Goal: Task Accomplishment & Management: Manage account settings

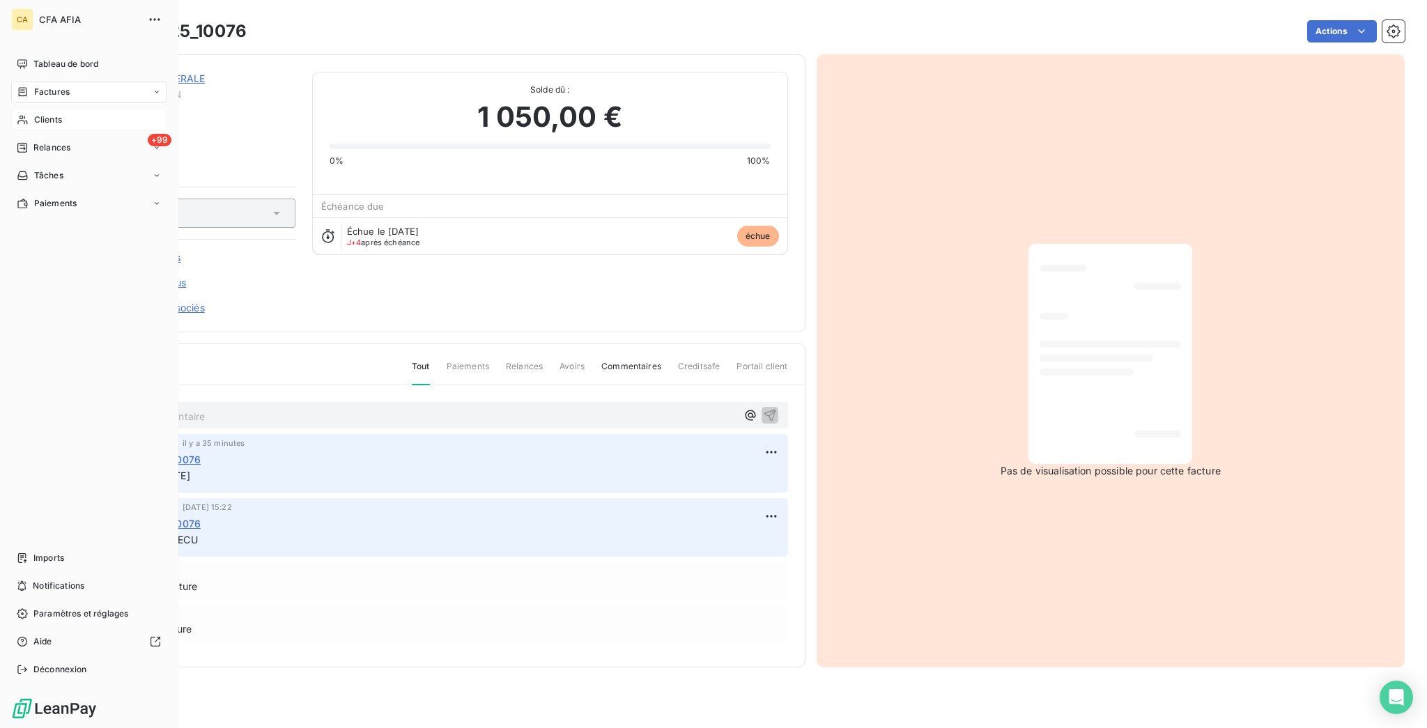
click at [36, 114] on span "Clients" at bounding box center [48, 120] width 28 height 13
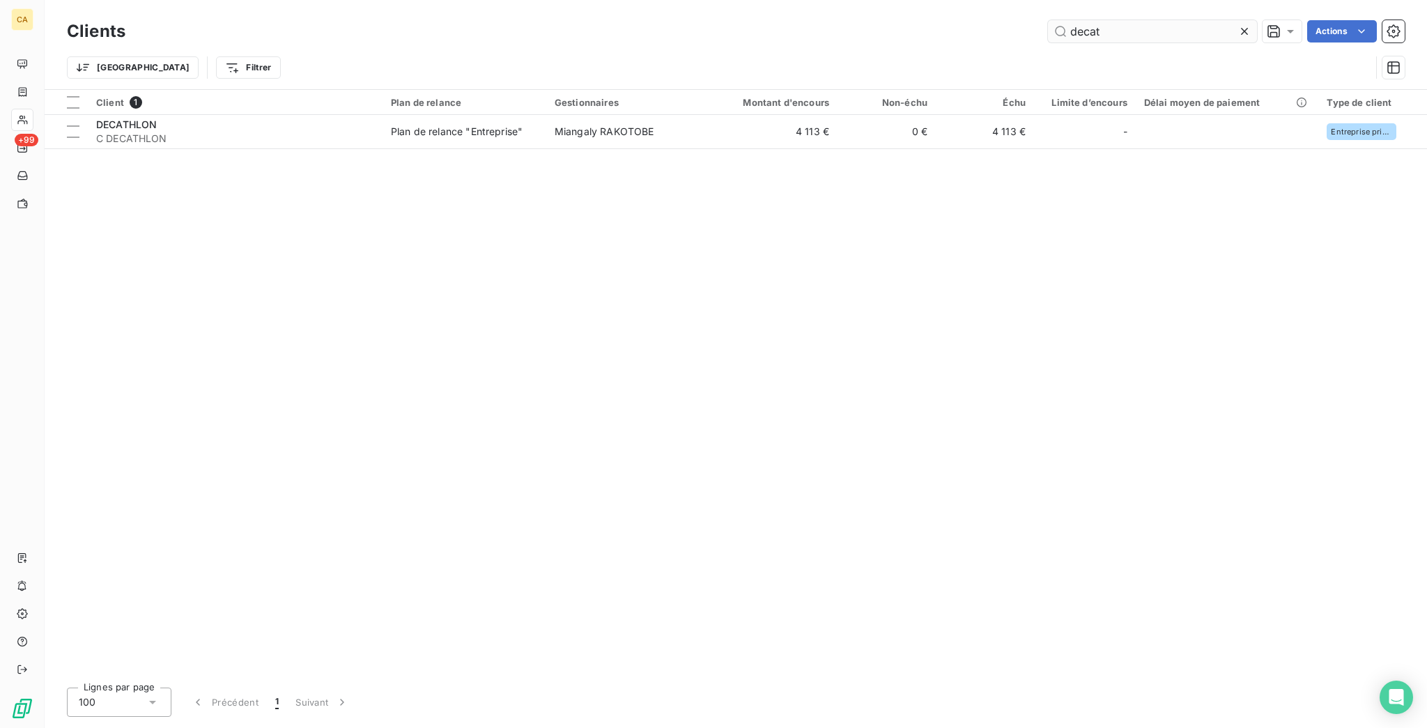
click at [1138, 24] on input "decat" at bounding box center [1152, 31] width 209 height 22
type input "SYX"
click at [1010, 138] on div "Client 1 Plan de relance Gestionnaires Montant d'encours Non-échu Échu Limite d…" at bounding box center [736, 383] width 1383 height 587
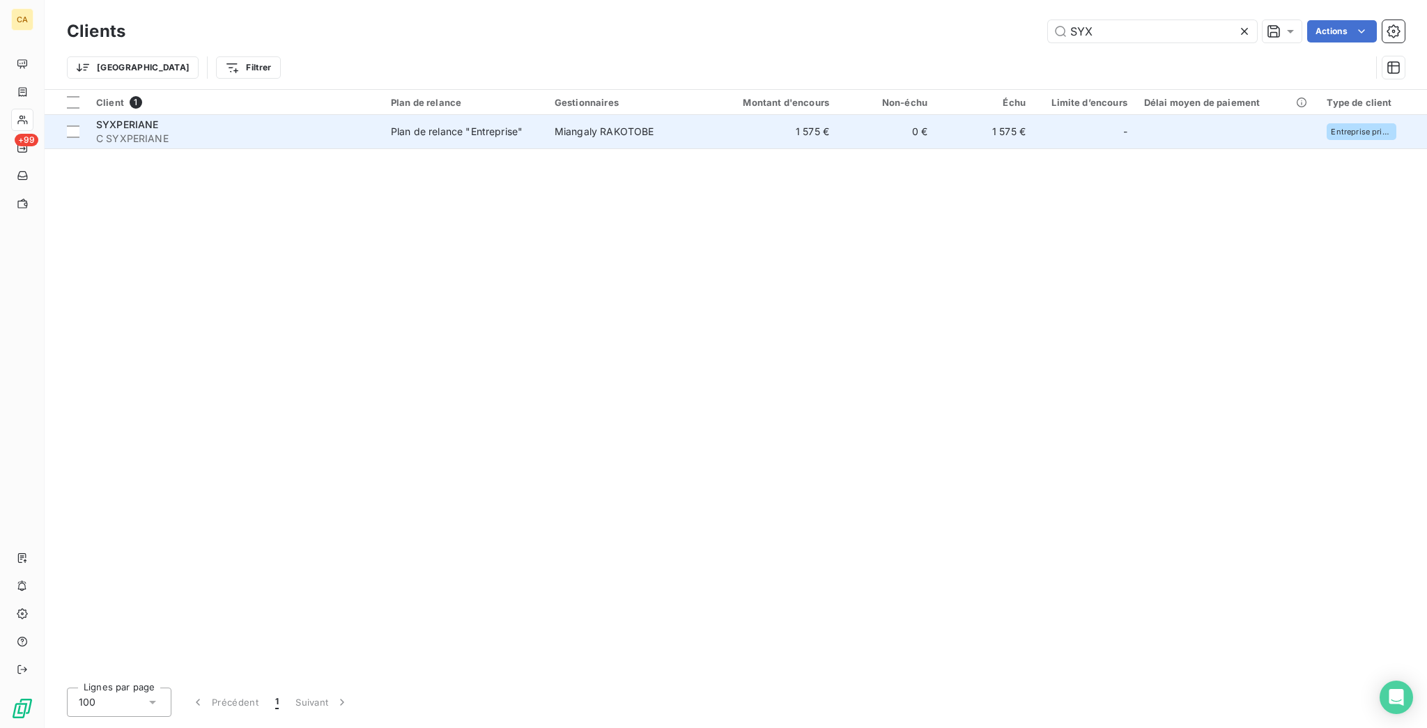
click at [1034, 123] on td "-" at bounding box center [1085, 131] width 102 height 33
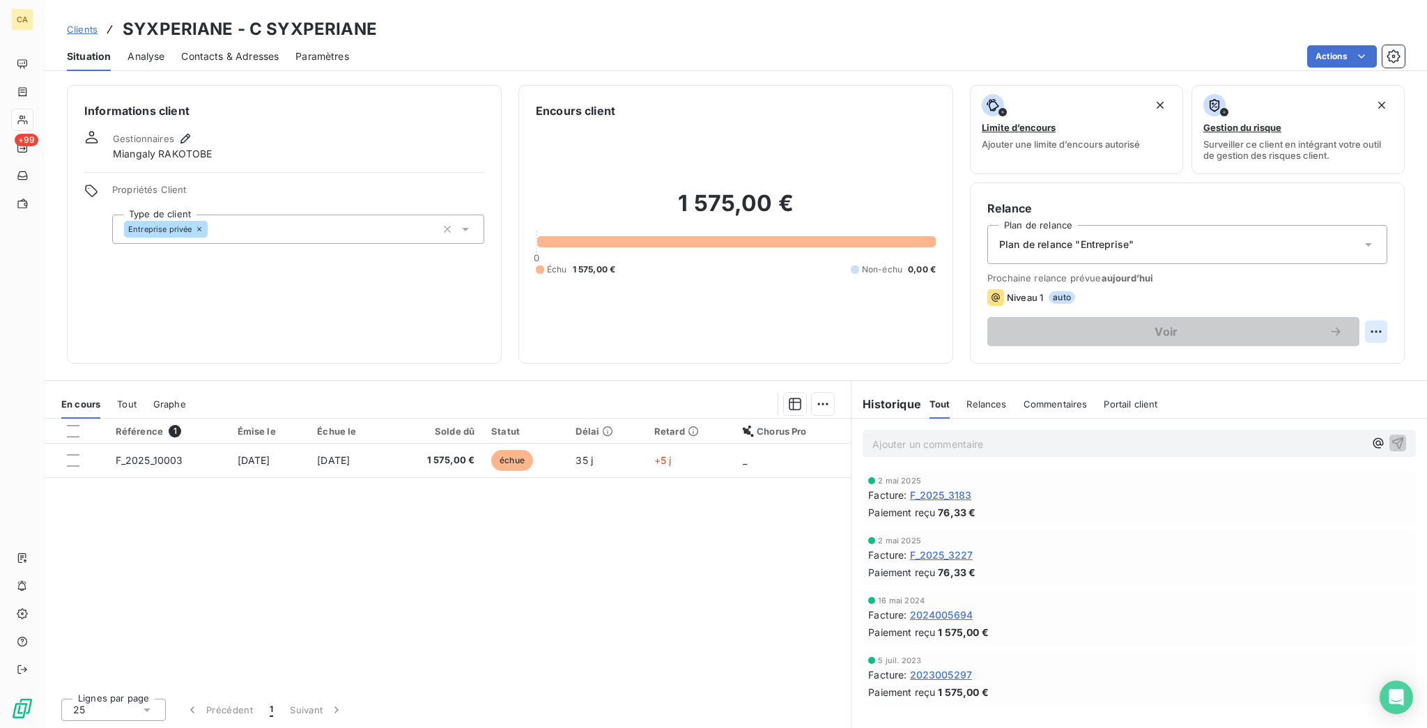
click at [1381, 275] on html "CA +99 Clients SYXPERIANE - C SYXPERIANE Situation Analyse Contacts & Adresses …" at bounding box center [713, 364] width 1427 height 728
drag, startPoint x: 1339, startPoint y: 319, endPoint x: 1335, endPoint y: 302, distance: 17.2
click at [1336, 316] on html "CA +99 Clients SYXPERIANE - C SYXPERIANE Situation Analyse Contacts & Adresses …" at bounding box center [713, 364] width 1427 height 728
click at [1374, 317] on div "Voir" at bounding box center [1188, 331] width 400 height 29
click at [1381, 277] on html "CA +99 Clients SYXPERIANE - C SYXPERIANE Situation Analyse Contacts & Adresses …" at bounding box center [713, 364] width 1427 height 728
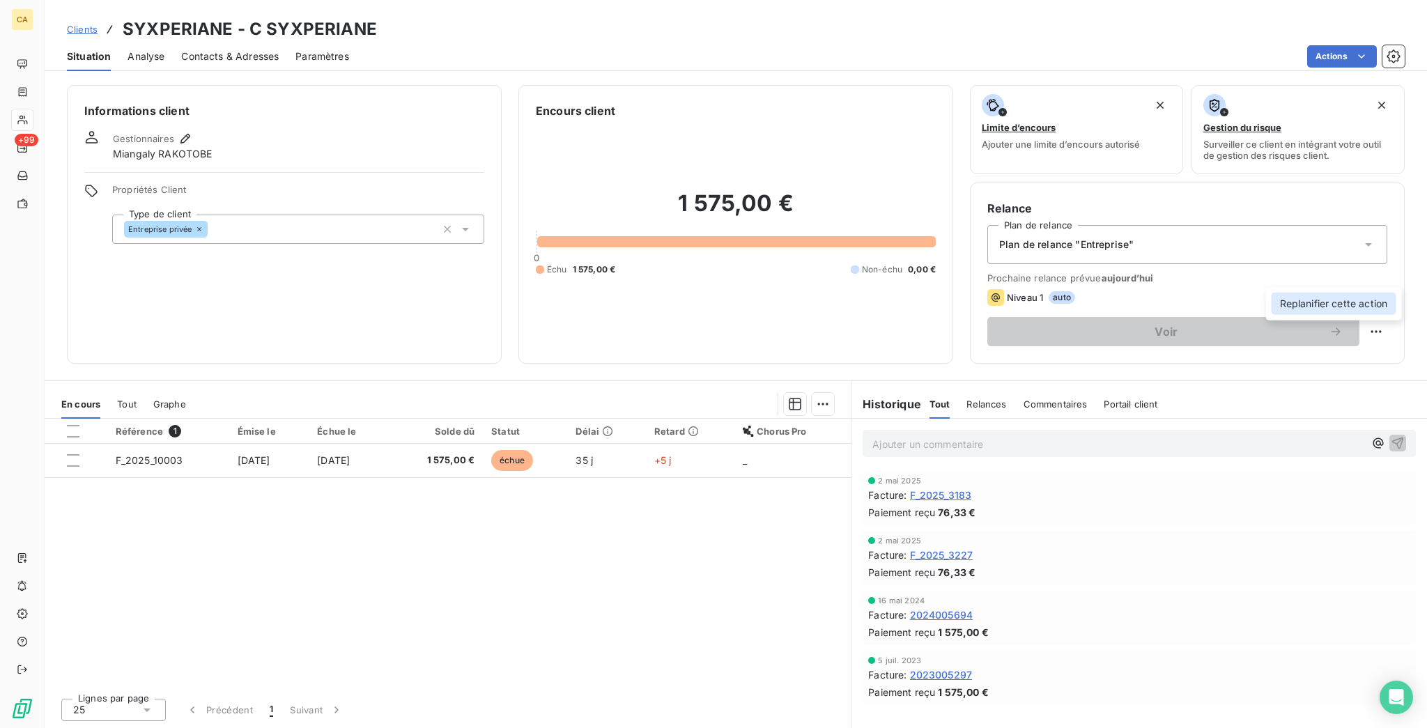
click at [1361, 301] on div "Replanifier cette action" at bounding box center [1334, 304] width 125 height 22
select select "9"
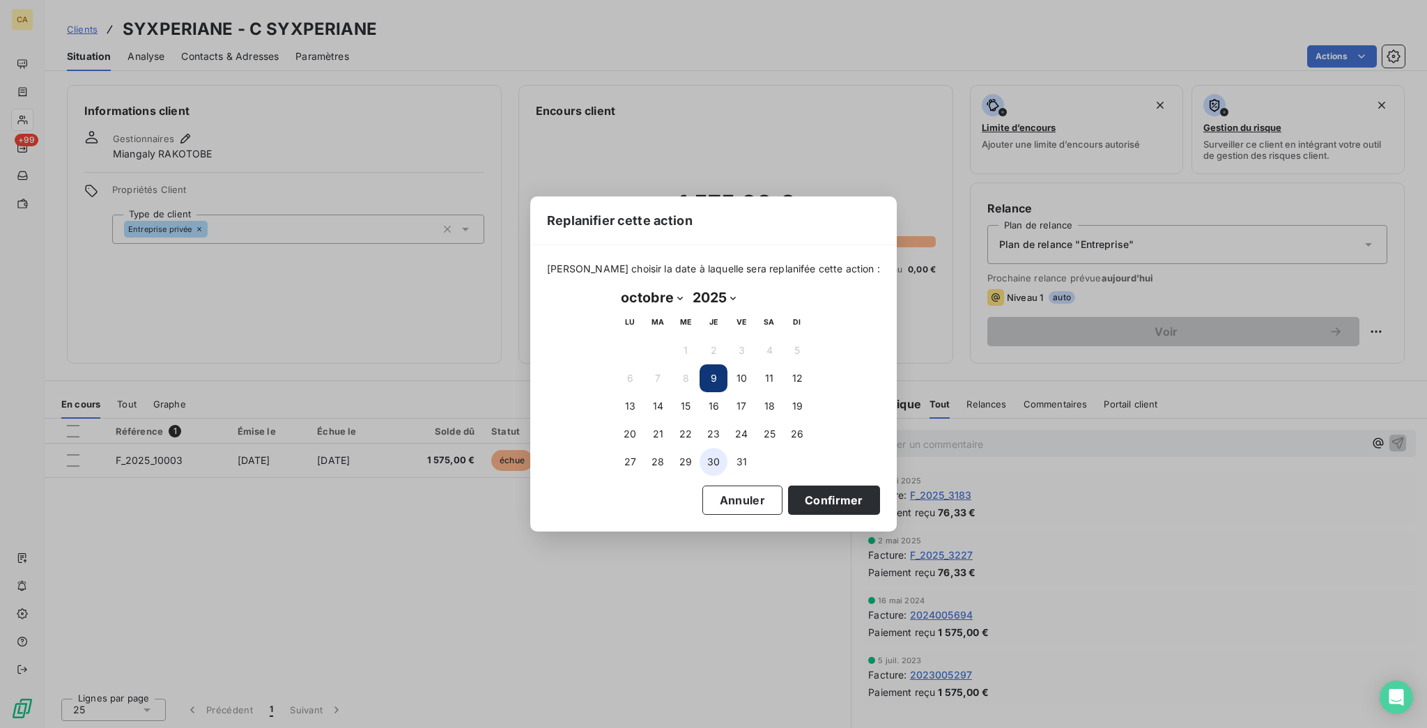
click at [706, 455] on button "30" at bounding box center [714, 462] width 28 height 28
click at [764, 511] on div "[PERSON_NAME] choisir la date à laquelle sera replanifée cette action : [DATE] …" at bounding box center [713, 388] width 367 height 286
click at [788, 486] on button "Confirmer" at bounding box center [834, 500] width 92 height 29
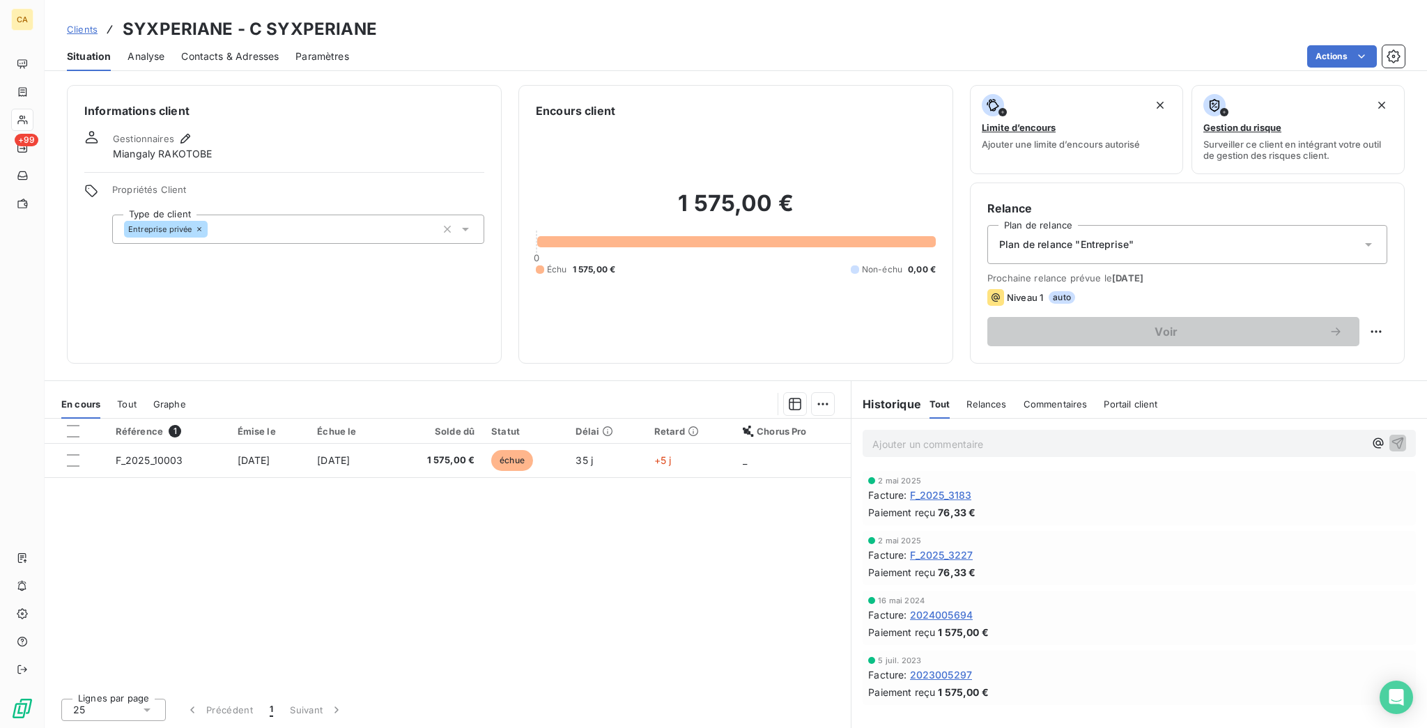
click at [484, 419] on div "Référence 1 Émise le Échue le Solde dû Statut Délai Retard Chorus Pro F_2025_10…" at bounding box center [448, 553] width 806 height 268
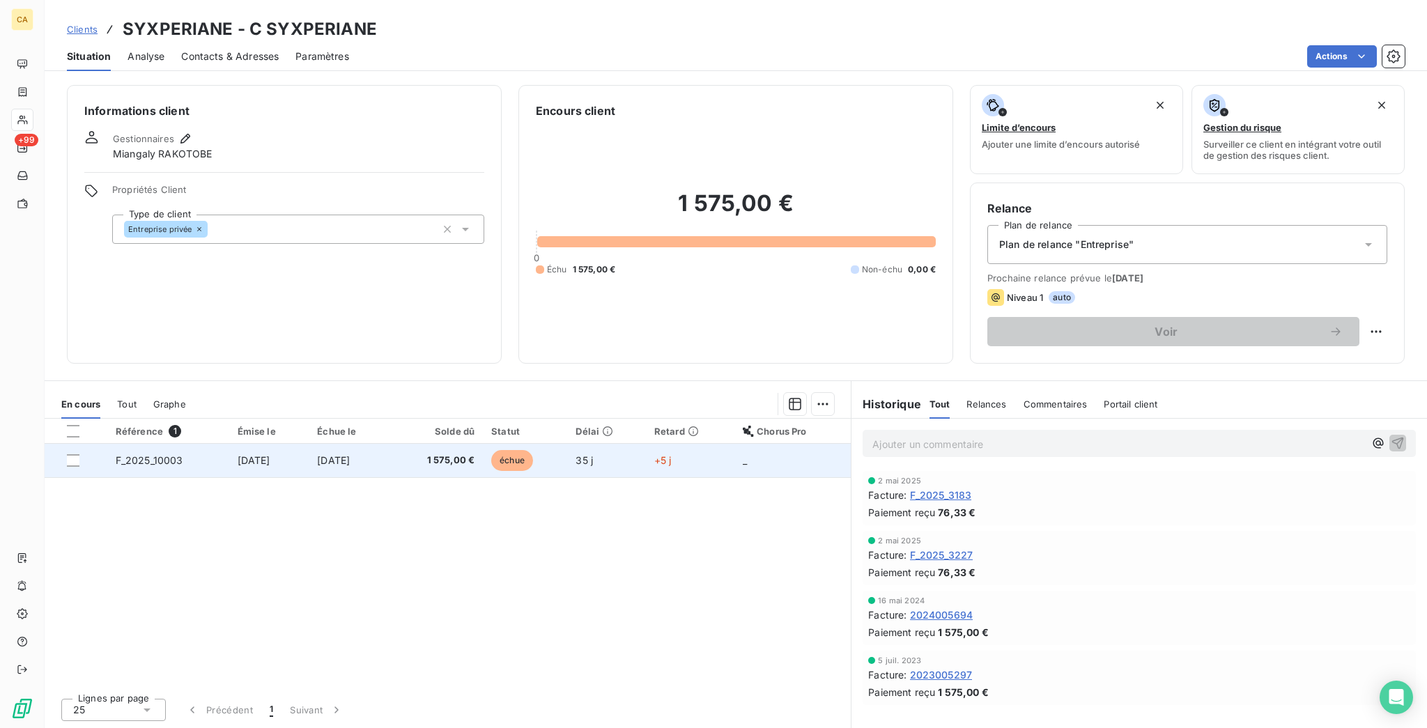
click at [475, 454] on span "1 575,00 €" at bounding box center [436, 461] width 77 height 14
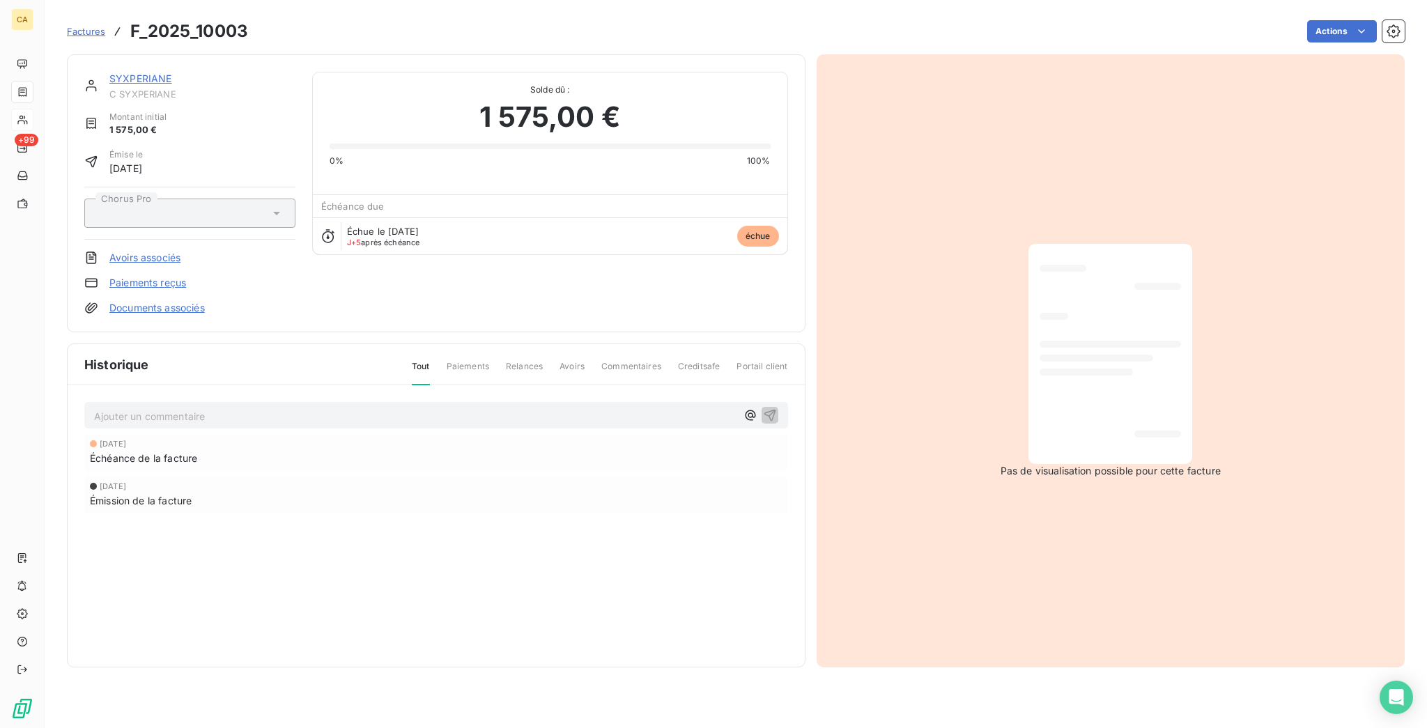
click at [376, 408] on p "Ajouter un commentaire ﻿" at bounding box center [415, 416] width 643 height 17
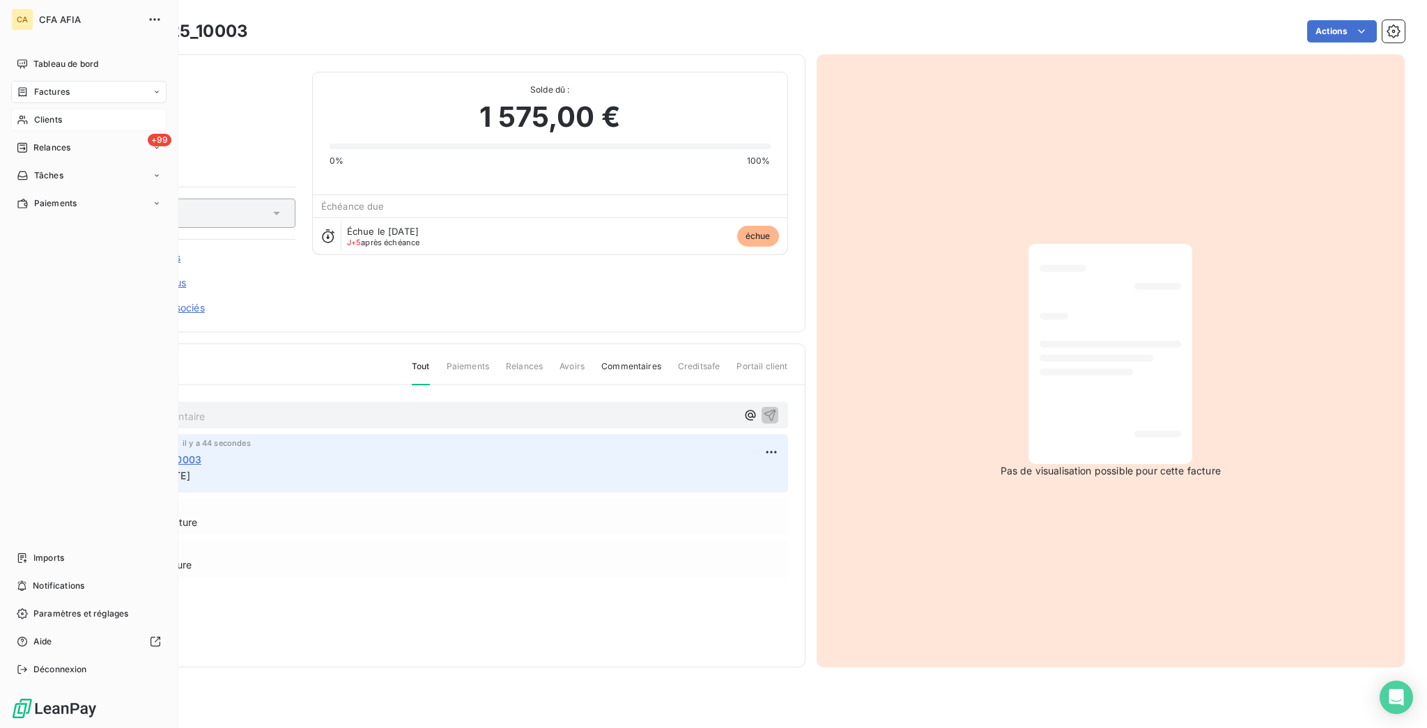
click at [34, 86] on span "Factures" at bounding box center [52, 92] width 36 height 13
click at [26, 86] on div "Factures" at bounding box center [43, 92] width 53 height 13
click at [33, 114] on span "Factures" at bounding box center [51, 120] width 36 height 13
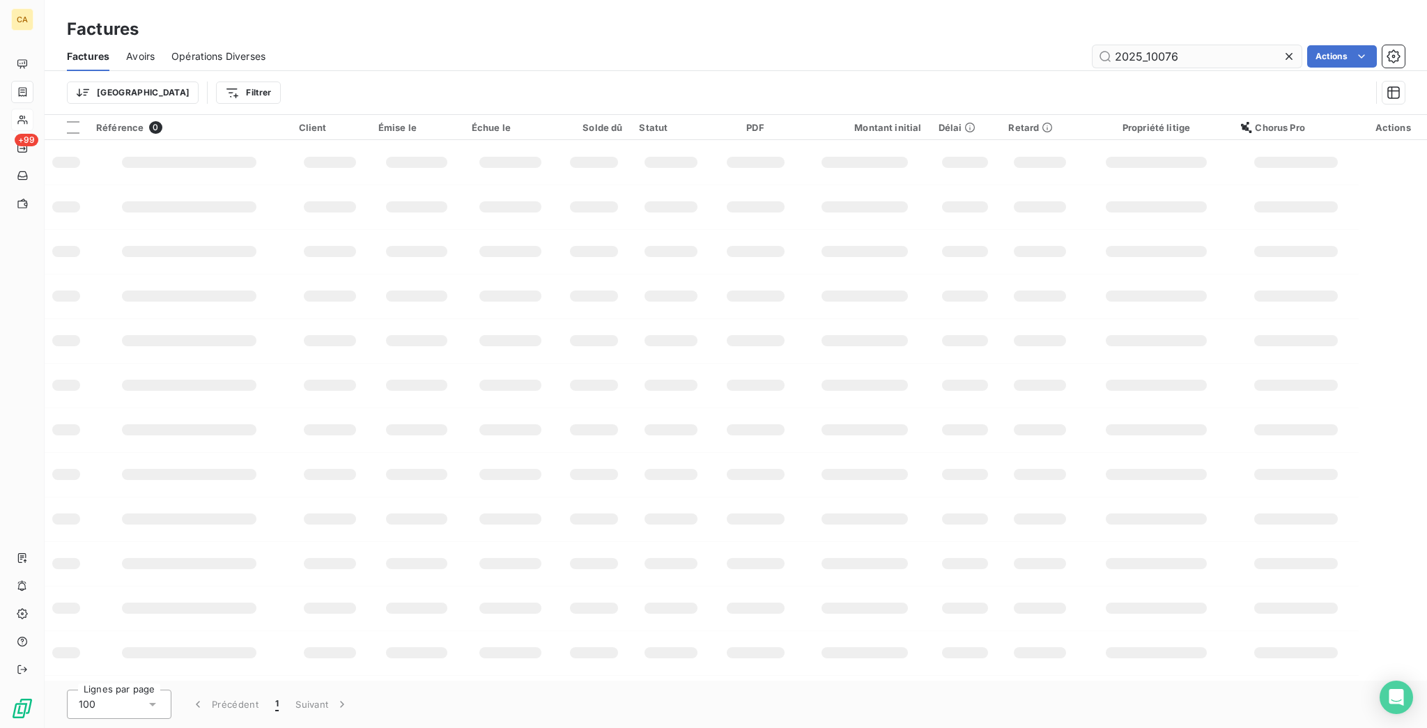
click at [1174, 52] on input "2025_10076" at bounding box center [1197, 56] width 209 height 22
click at [1206, 45] on input "2025_10076" at bounding box center [1197, 56] width 209 height 22
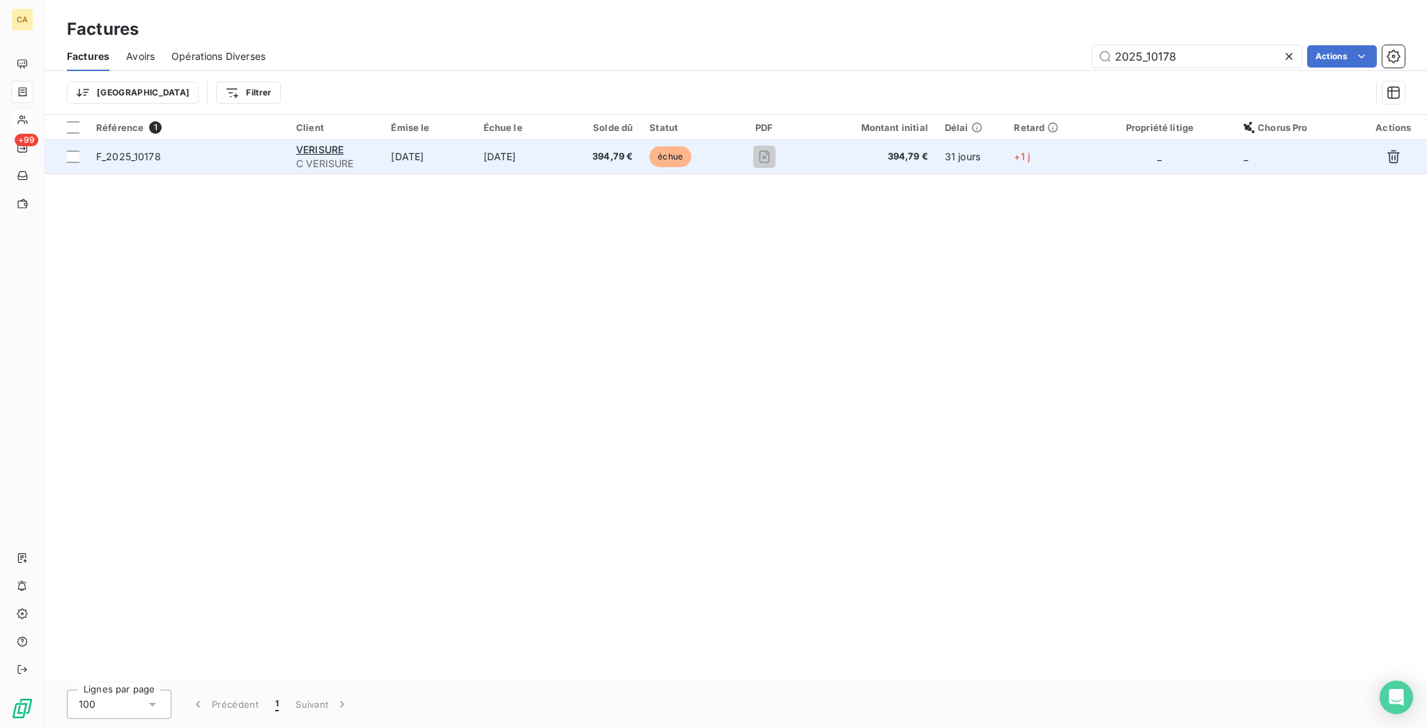
type input "2025_10178"
click at [568, 140] on td "[DATE]" at bounding box center [521, 156] width 93 height 33
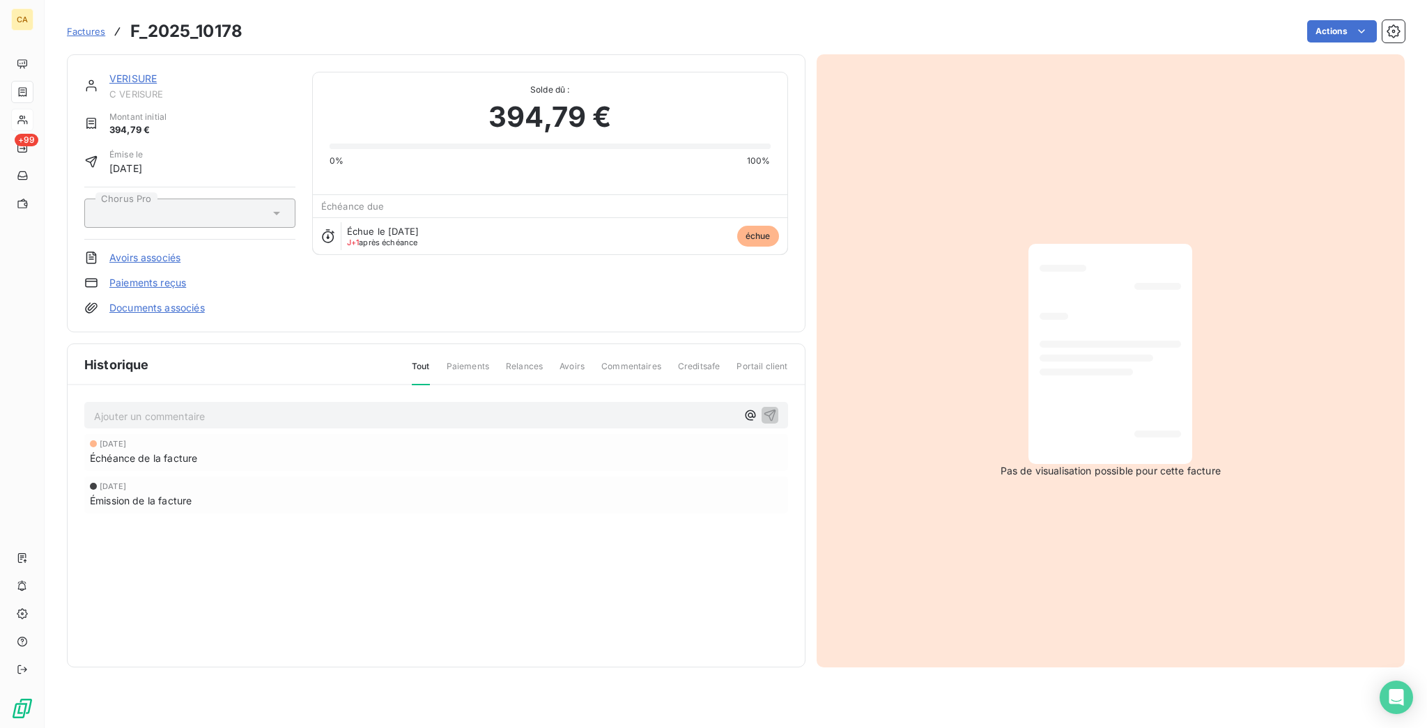
click at [317, 408] on p "Ajouter un commentaire ﻿" at bounding box center [415, 416] width 643 height 17
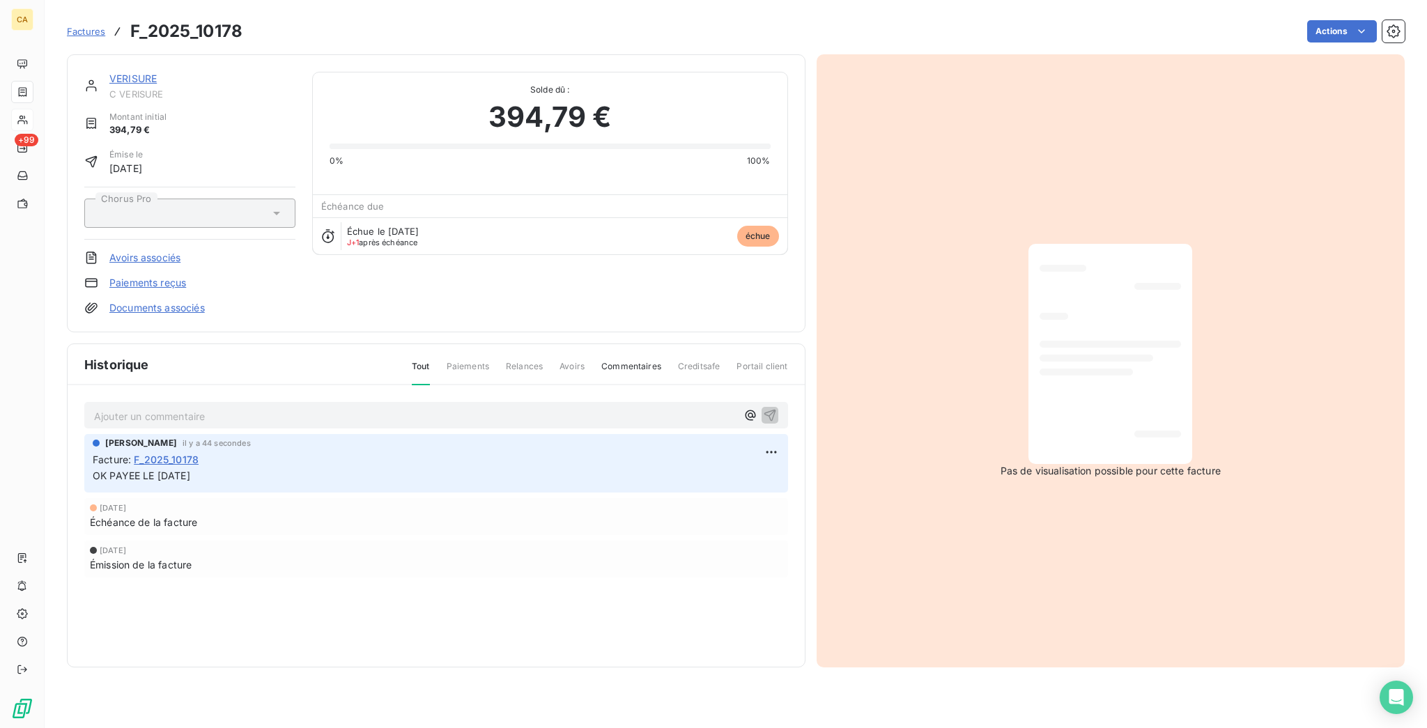
click at [677, 514] on div "[PERSON_NAME] il y a 44 secondes Facture : F_2025_10178 OK PAYEE LE [DATE] [DAT…" at bounding box center [436, 533] width 704 height 199
